Goal: Task Accomplishment & Management: Use online tool/utility

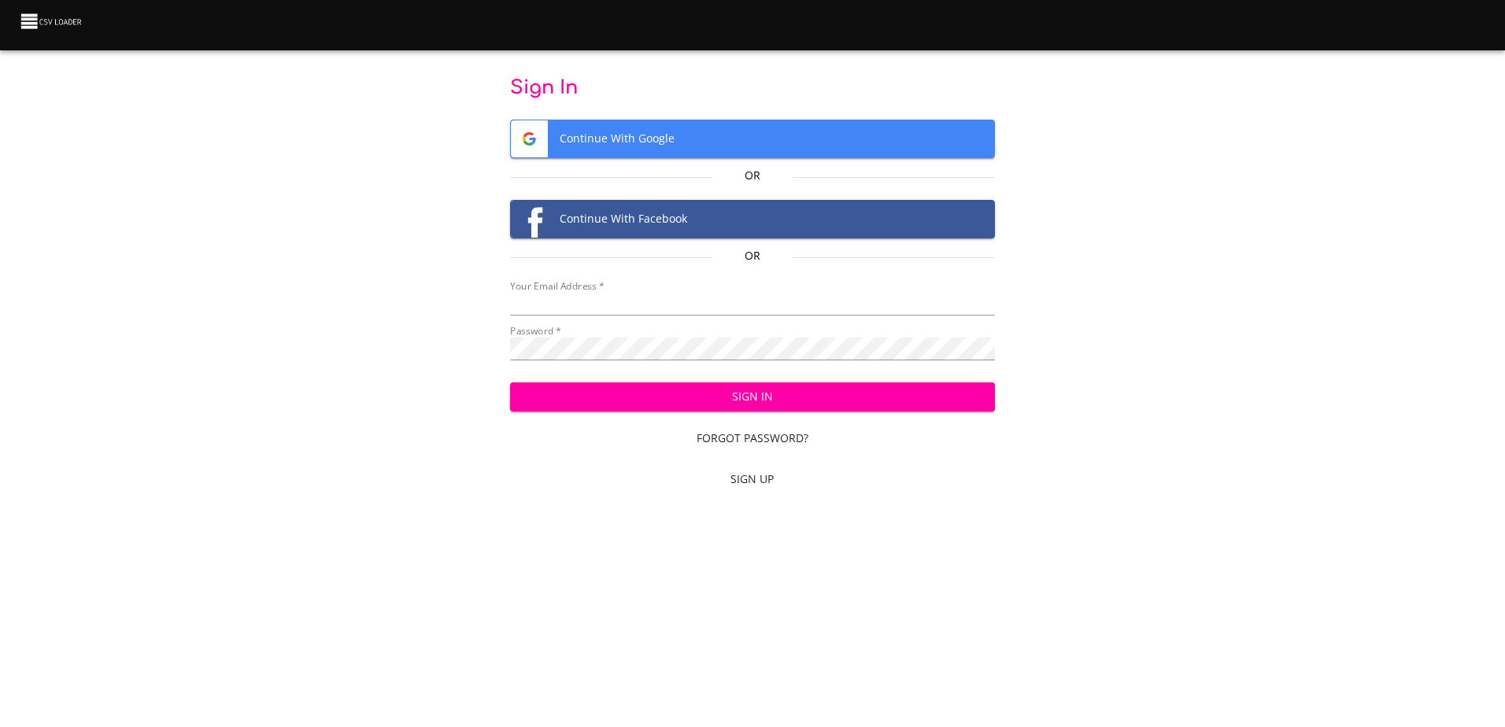
type input "[EMAIL_ADDRESS][DOMAIN_NAME]"
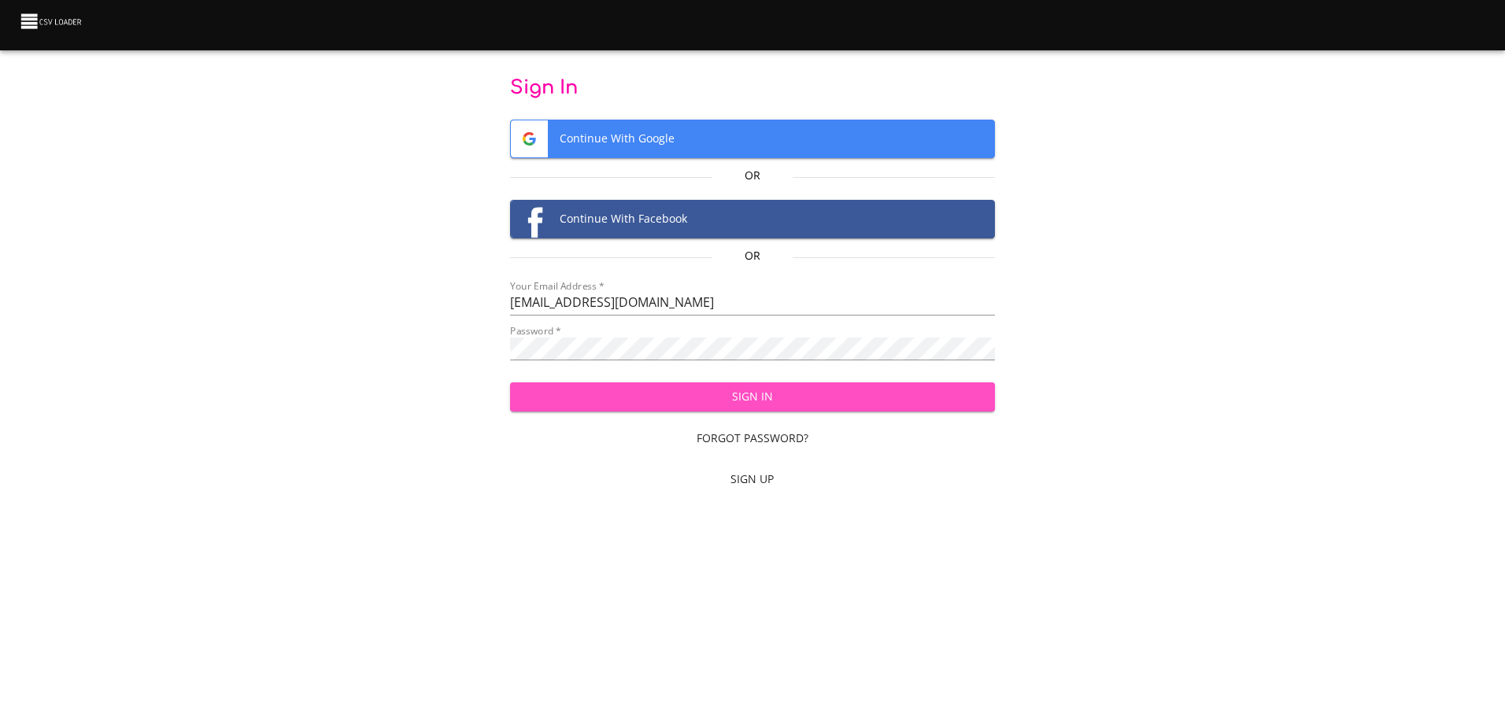
click at [770, 399] on span "Sign In" at bounding box center [753, 397] width 460 height 20
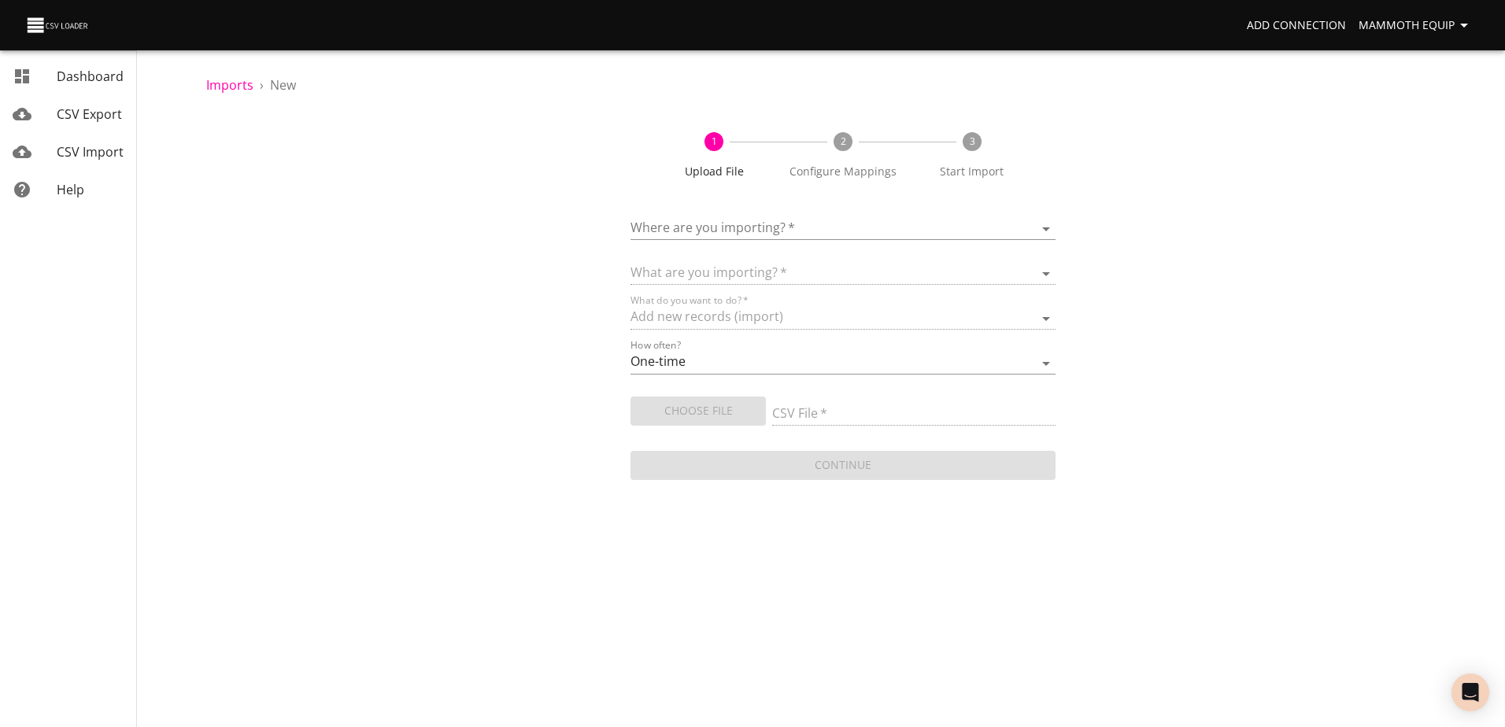
click at [1045, 232] on body "Add Connection Mammoth Equip Dashboard CSV Export CSV Import Help Imports › New…" at bounding box center [752, 363] width 1505 height 727
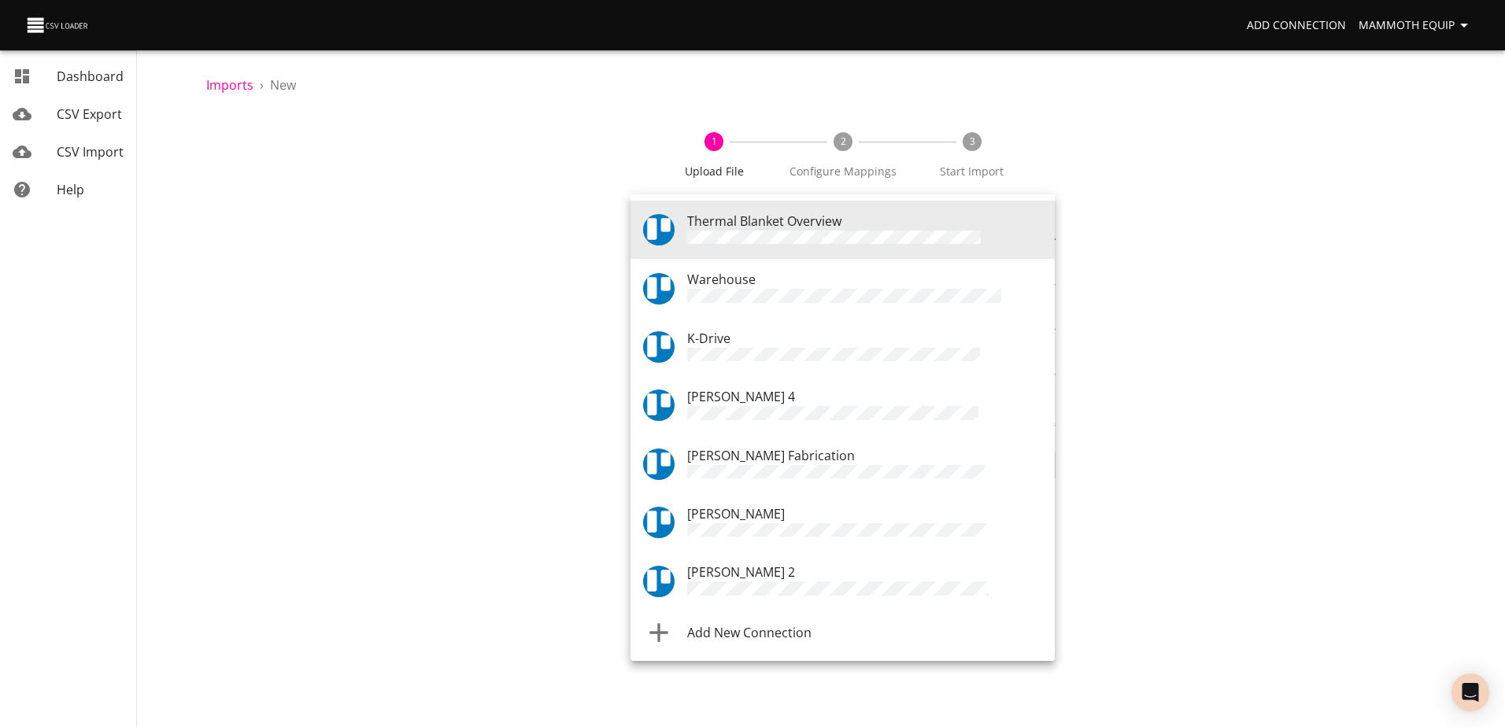
click at [723, 285] on span "Warehouse" at bounding box center [721, 279] width 68 height 17
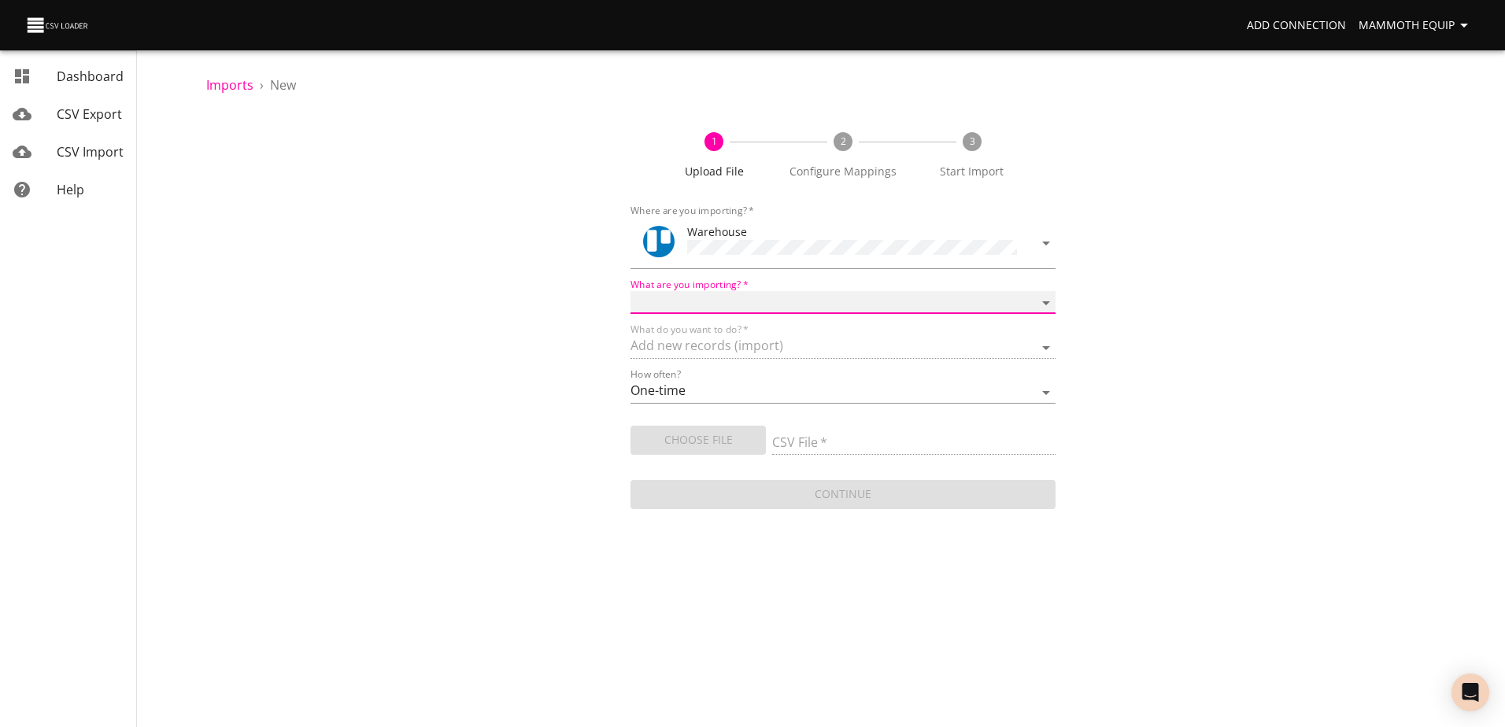
drag, startPoint x: 1048, startPoint y: 298, endPoint x: 975, endPoint y: 312, distance: 73.9
click at [1048, 298] on select "Boards Cards Checkitems Checklists" at bounding box center [842, 302] width 424 height 23
select select "cards"
click at [630, 291] on select "Boards Cards Checkitems Checklists" at bounding box center [842, 302] width 424 height 23
click at [686, 442] on span "Choose File" at bounding box center [698, 441] width 110 height 20
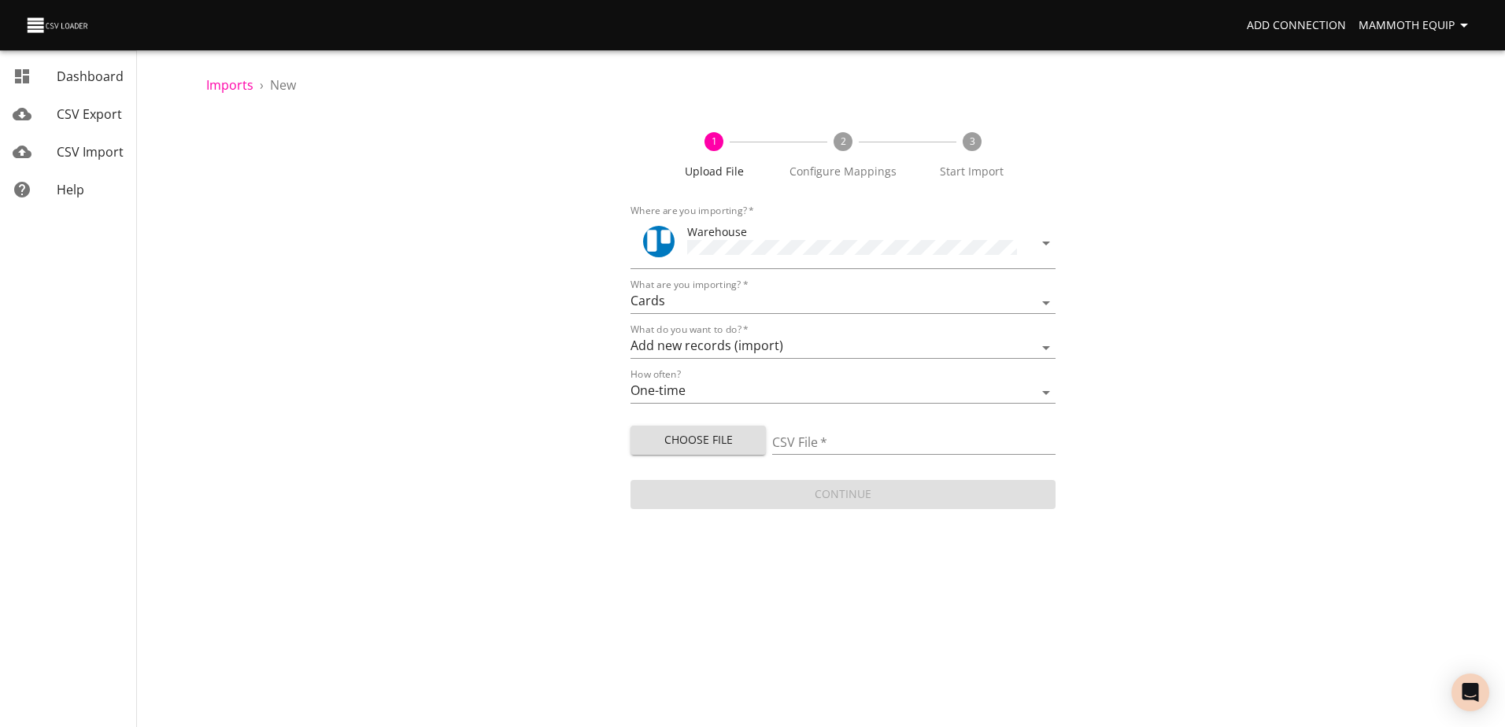
type input "Import1.xlsx"
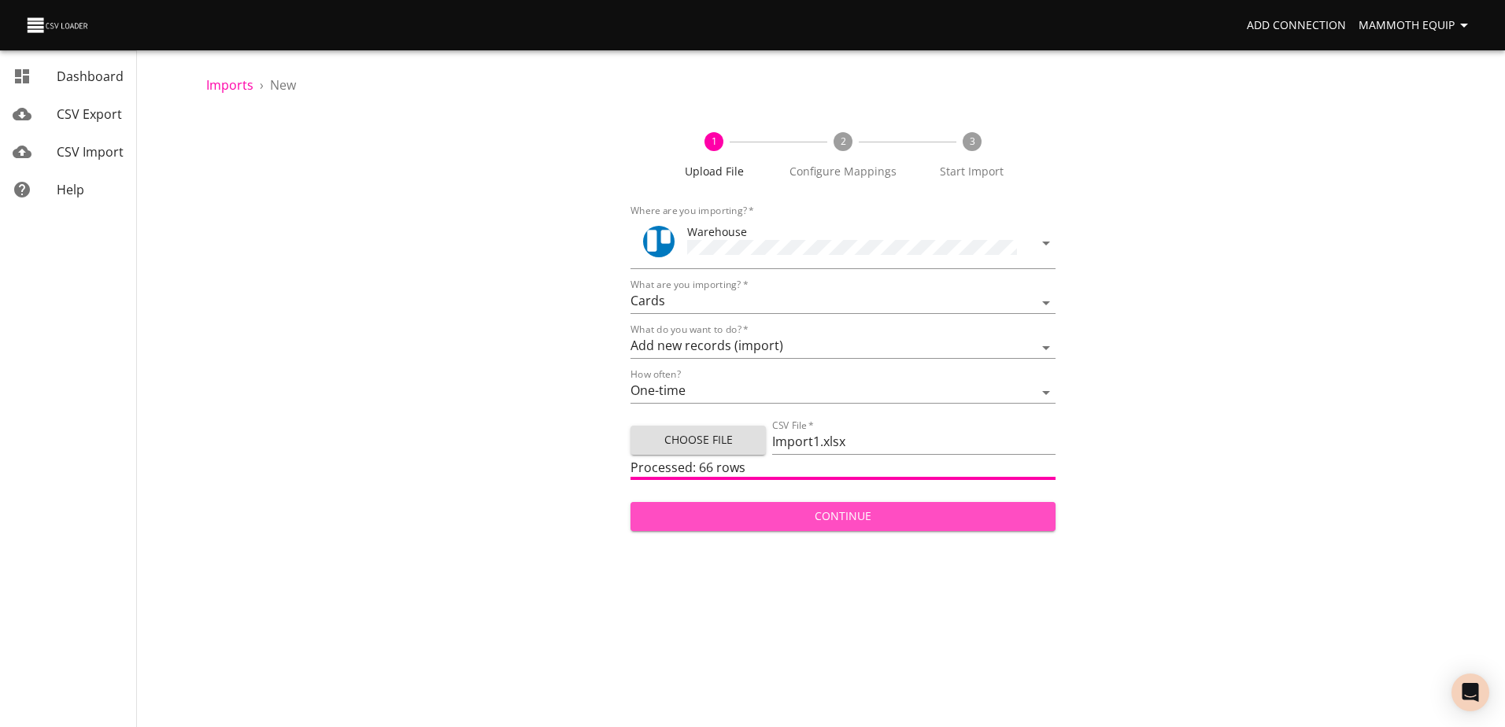
click at [796, 519] on span "Continue" at bounding box center [842, 517] width 399 height 20
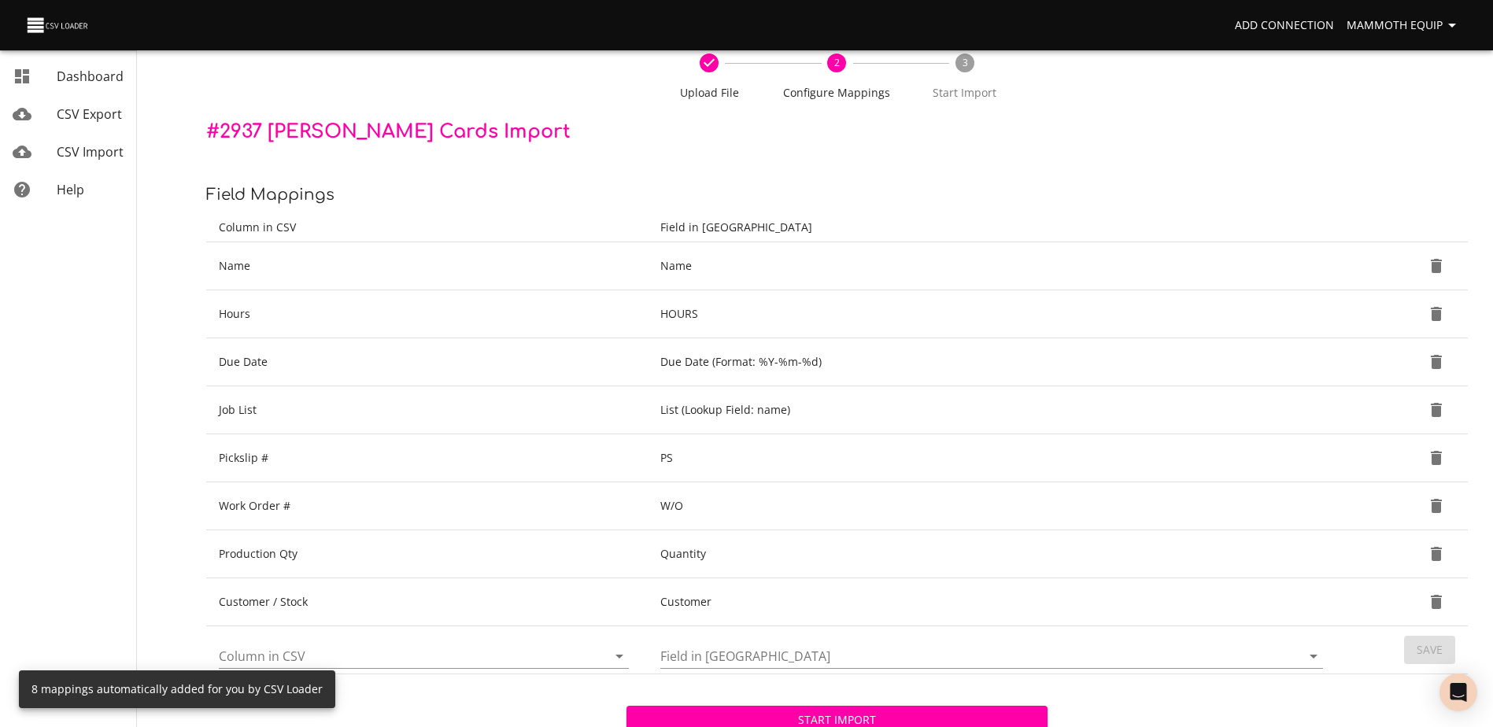
scroll to position [166, 0]
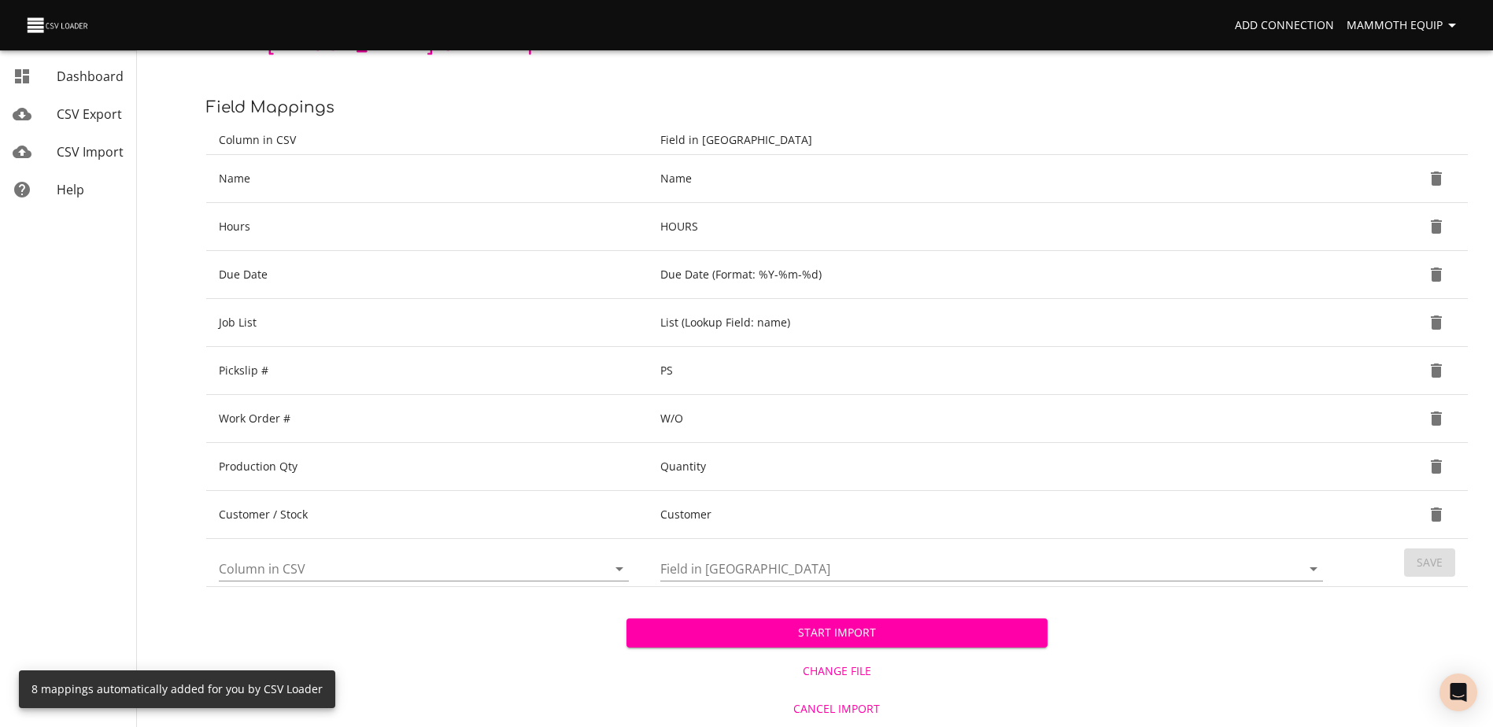
click at [810, 635] on span "Start Import" at bounding box center [836, 633] width 395 height 20
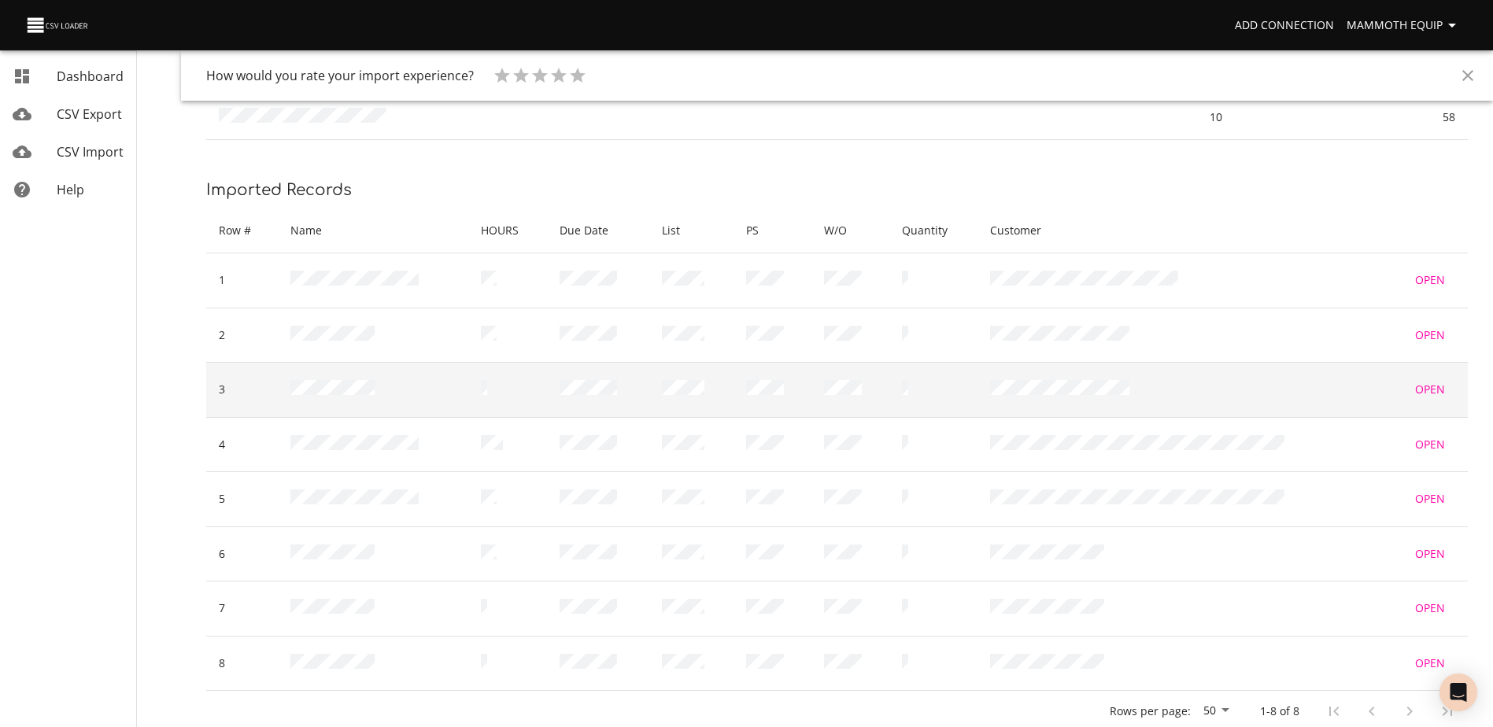
scroll to position [253, 0]
